Goal: Information Seeking & Learning: Find specific page/section

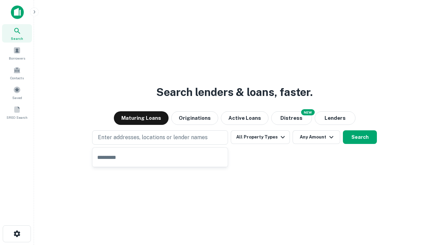
type input "**********"
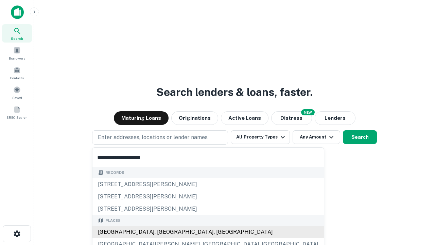
click at [163, 232] on div "[GEOGRAPHIC_DATA], [GEOGRAPHIC_DATA], [GEOGRAPHIC_DATA]" at bounding box center [208, 232] width 232 height 12
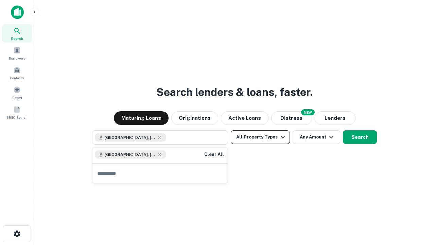
click at [260, 137] on button "All Property Types" at bounding box center [260, 137] width 59 height 14
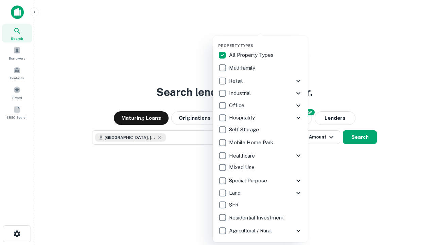
click at [266, 41] on button "button" at bounding box center [265, 41] width 95 height 0
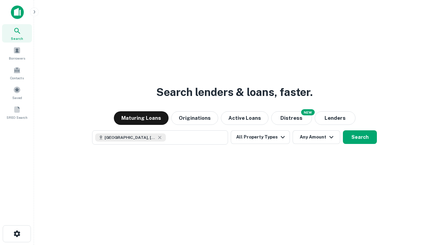
scroll to position [11, 0]
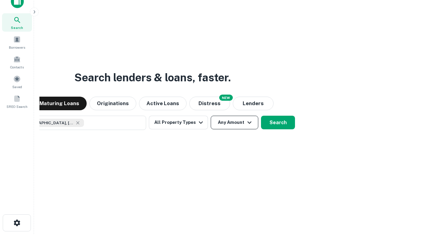
click at [211, 116] on button "Any Amount" at bounding box center [235, 123] width 48 height 14
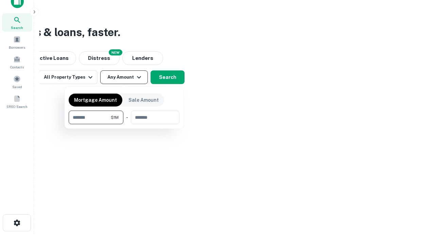
type input "*******"
click at [124, 124] on button "button" at bounding box center [124, 124] width 111 height 0
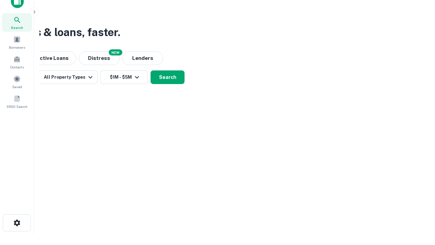
scroll to position [11, 0]
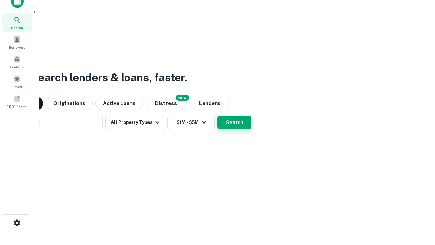
click at [218, 116] on button "Search" at bounding box center [235, 123] width 34 height 14
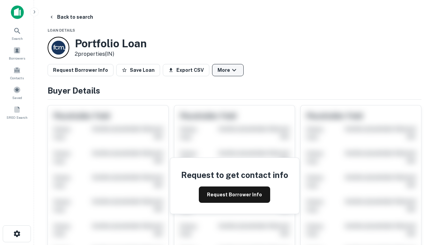
click at [228, 70] on button "More" at bounding box center [228, 70] width 32 height 12
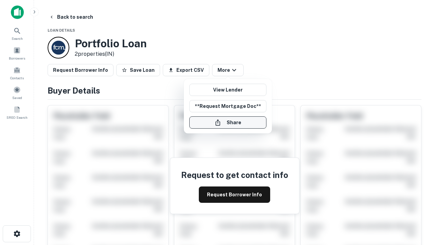
click at [228, 122] on button "Share" at bounding box center [227, 122] width 77 height 12
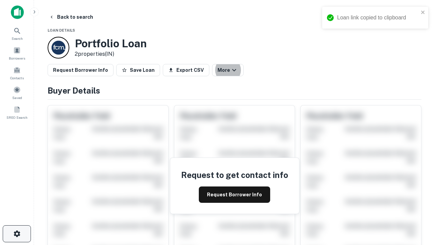
click at [17, 234] on icon "button" at bounding box center [17, 234] width 8 height 8
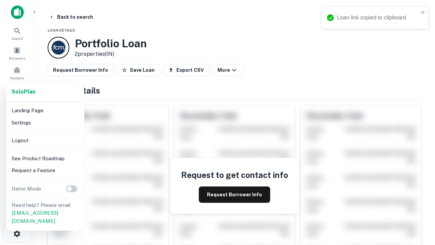
click at [45, 140] on li "Logout" at bounding box center [45, 140] width 73 height 12
